Goal: Information Seeking & Learning: Learn about a topic

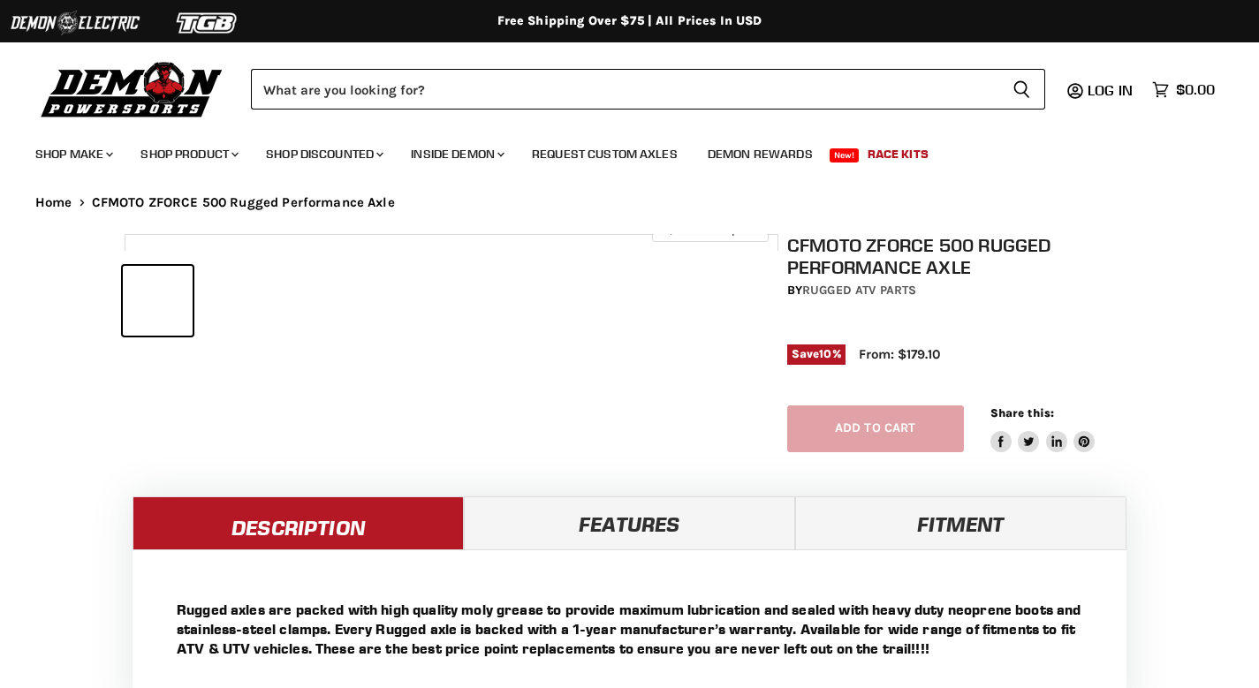
select select "******"
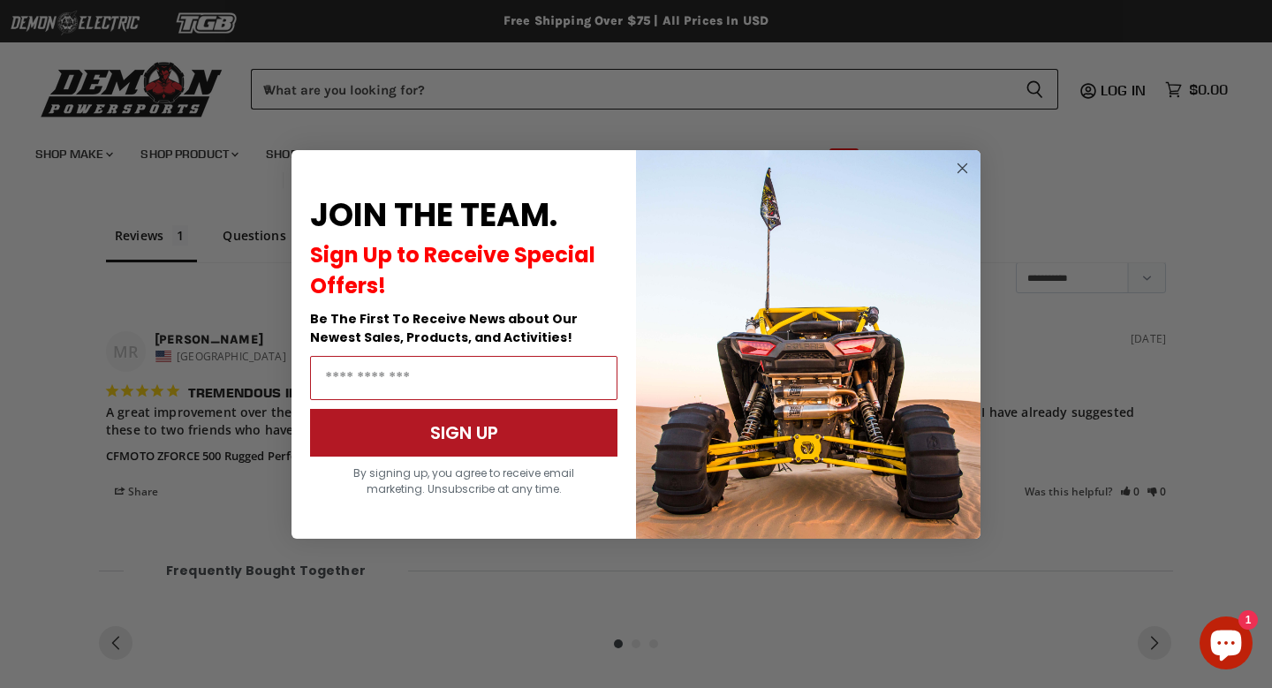
scroll to position [1110, 0]
